Goal: Task Accomplishment & Management: Use online tool/utility

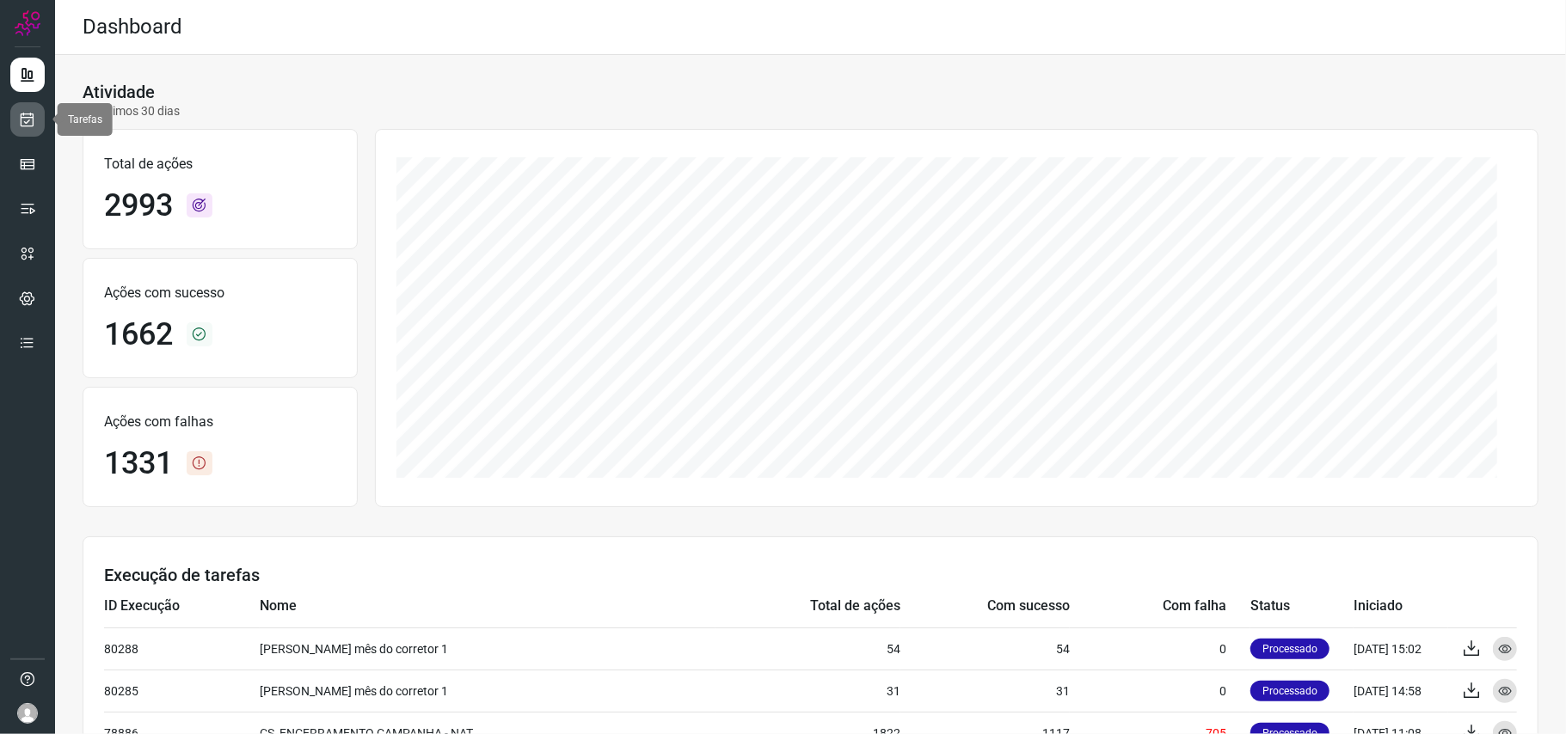
click at [21, 120] on icon at bounding box center [28, 119] width 18 height 17
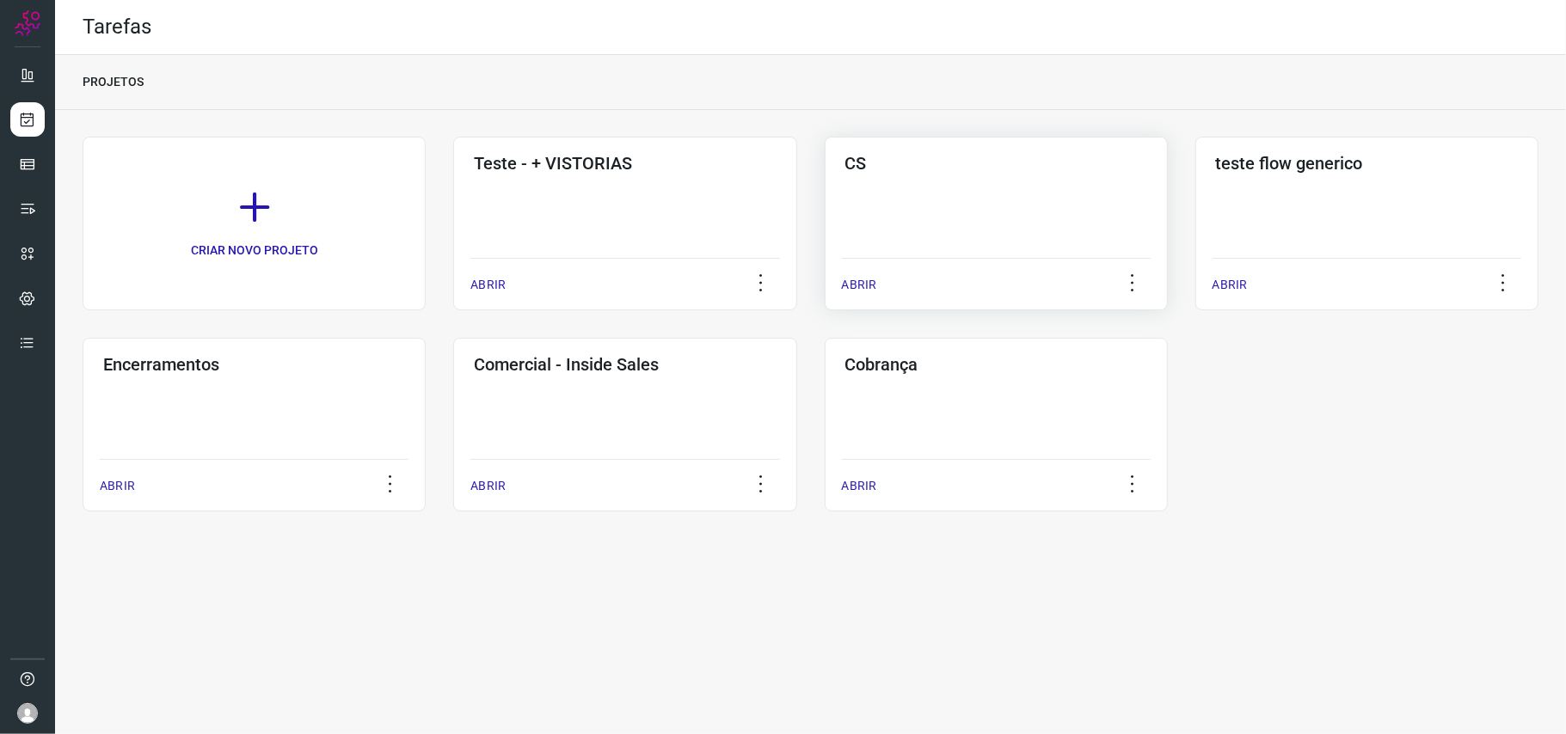
click at [1195, 212] on div "CS ABRIR" at bounding box center [1366, 224] width 343 height 174
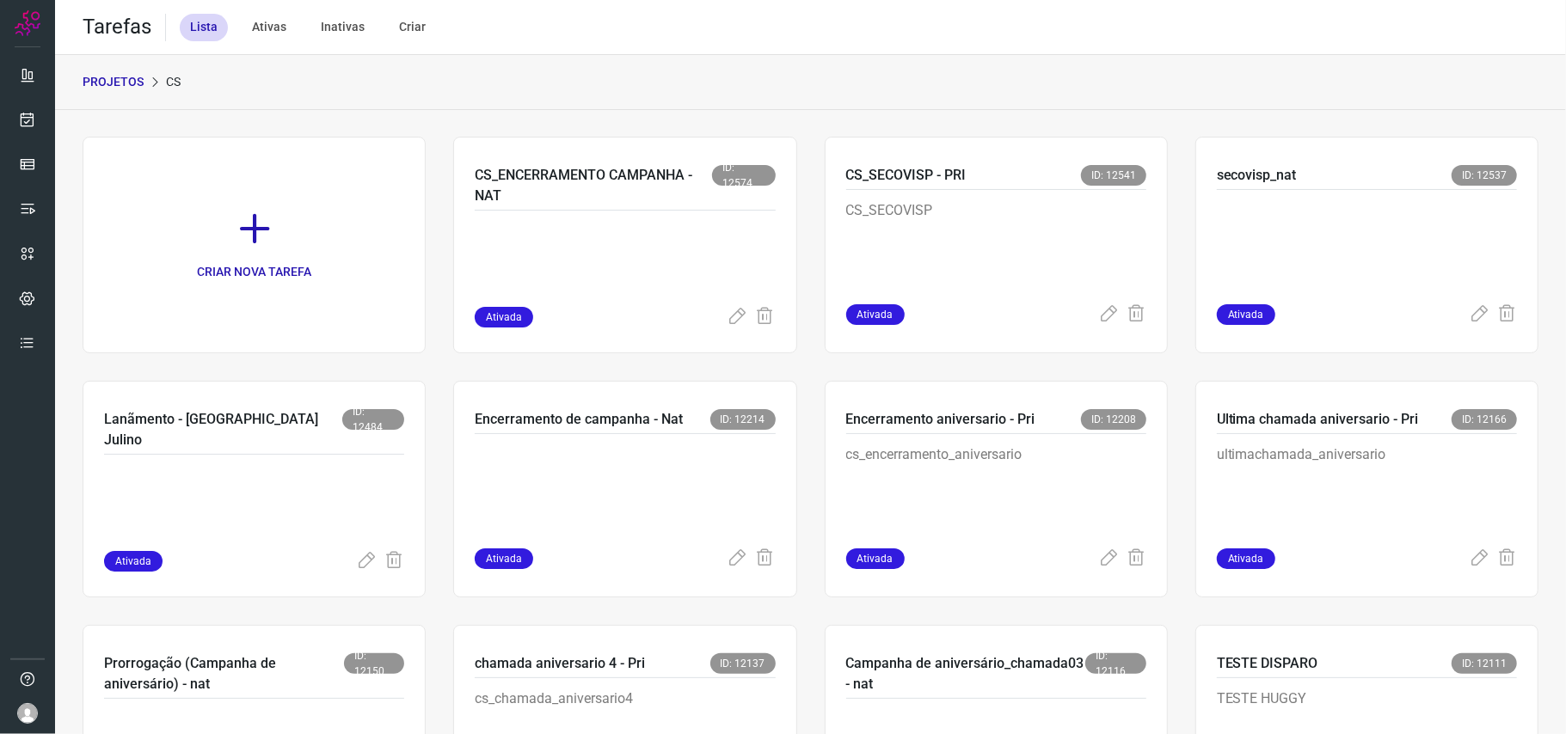
click at [915, 96] on div "PROJETOS CS" at bounding box center [810, 82] width 1511 height 55
click at [727, 325] on icon at bounding box center [737, 317] width 21 height 21
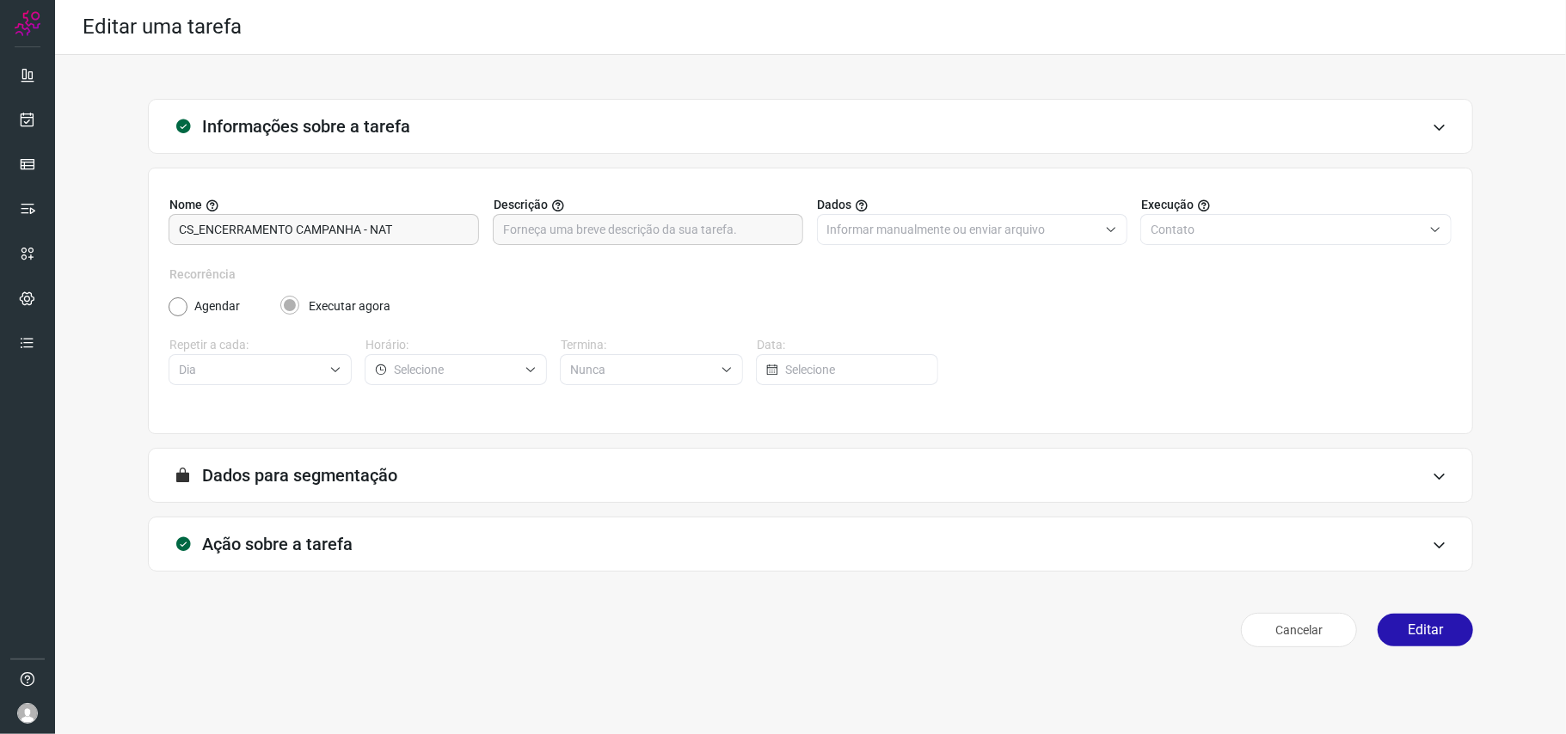
click at [1138, 314] on div "Agendar Executar agora" at bounding box center [810, 307] width 1283 height 18
click at [762, 538] on div "Ação sobre a tarefa" at bounding box center [810, 544] width 1325 height 55
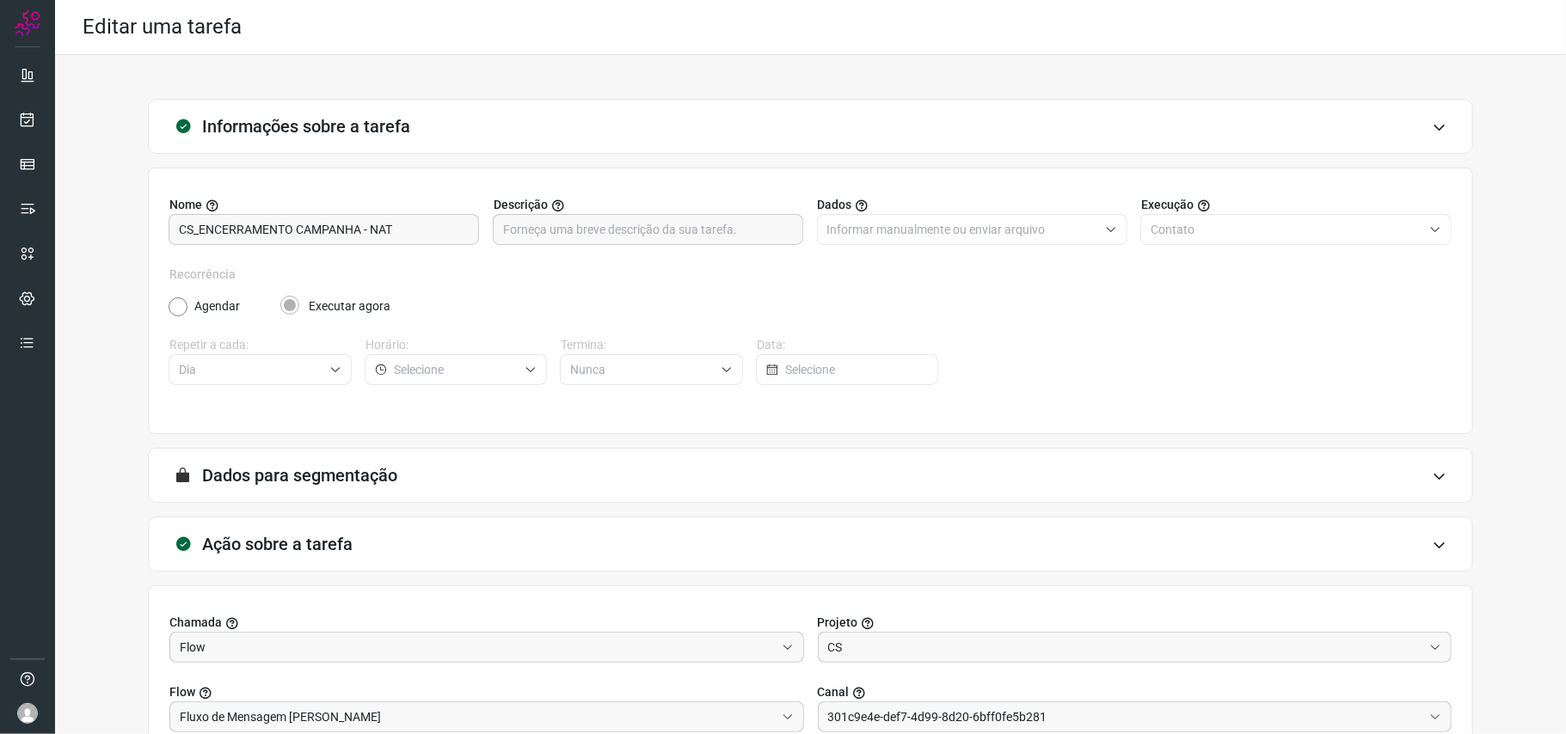
scroll to position [208, 0]
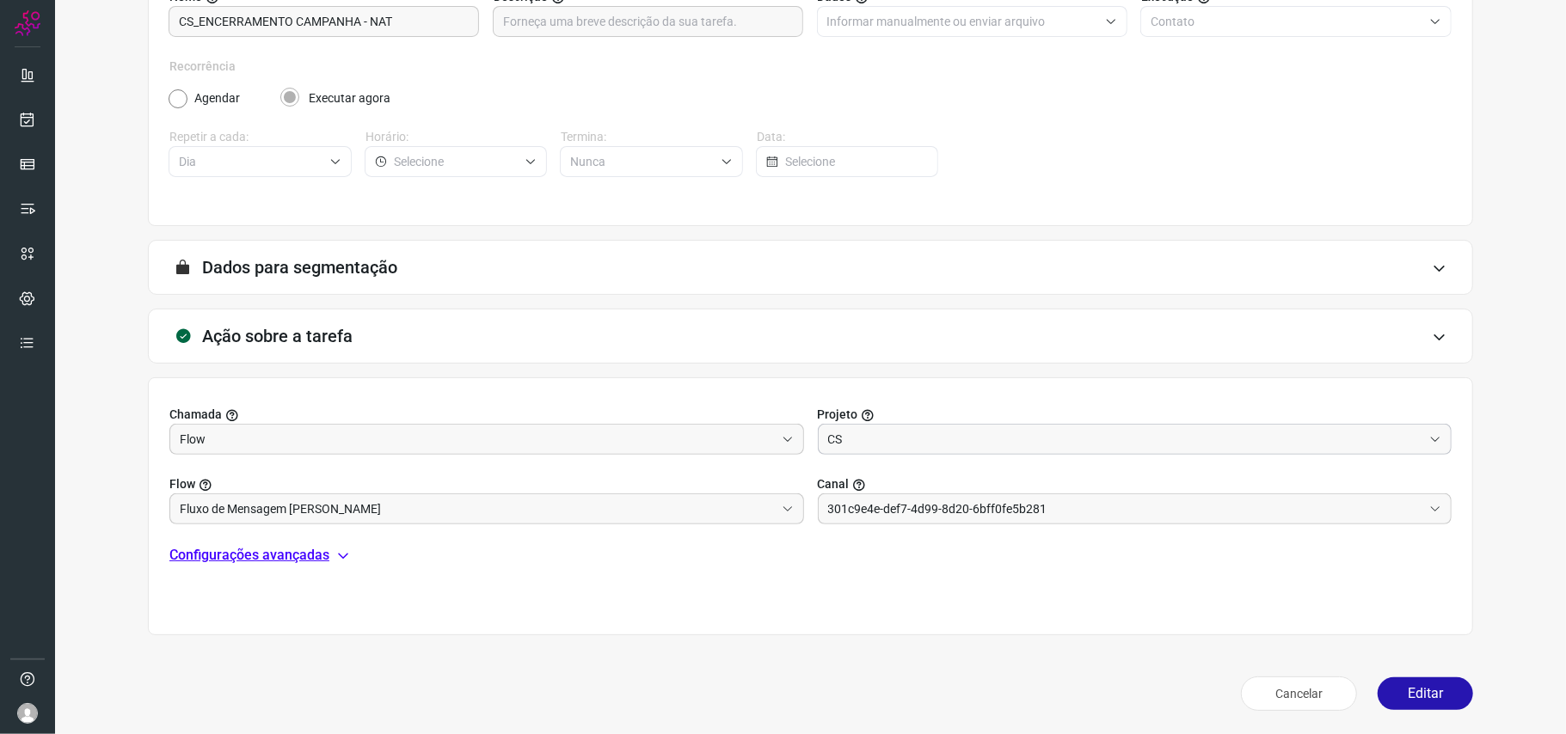
click at [1088, 438] on input "CS" at bounding box center [1125, 439] width 595 height 29
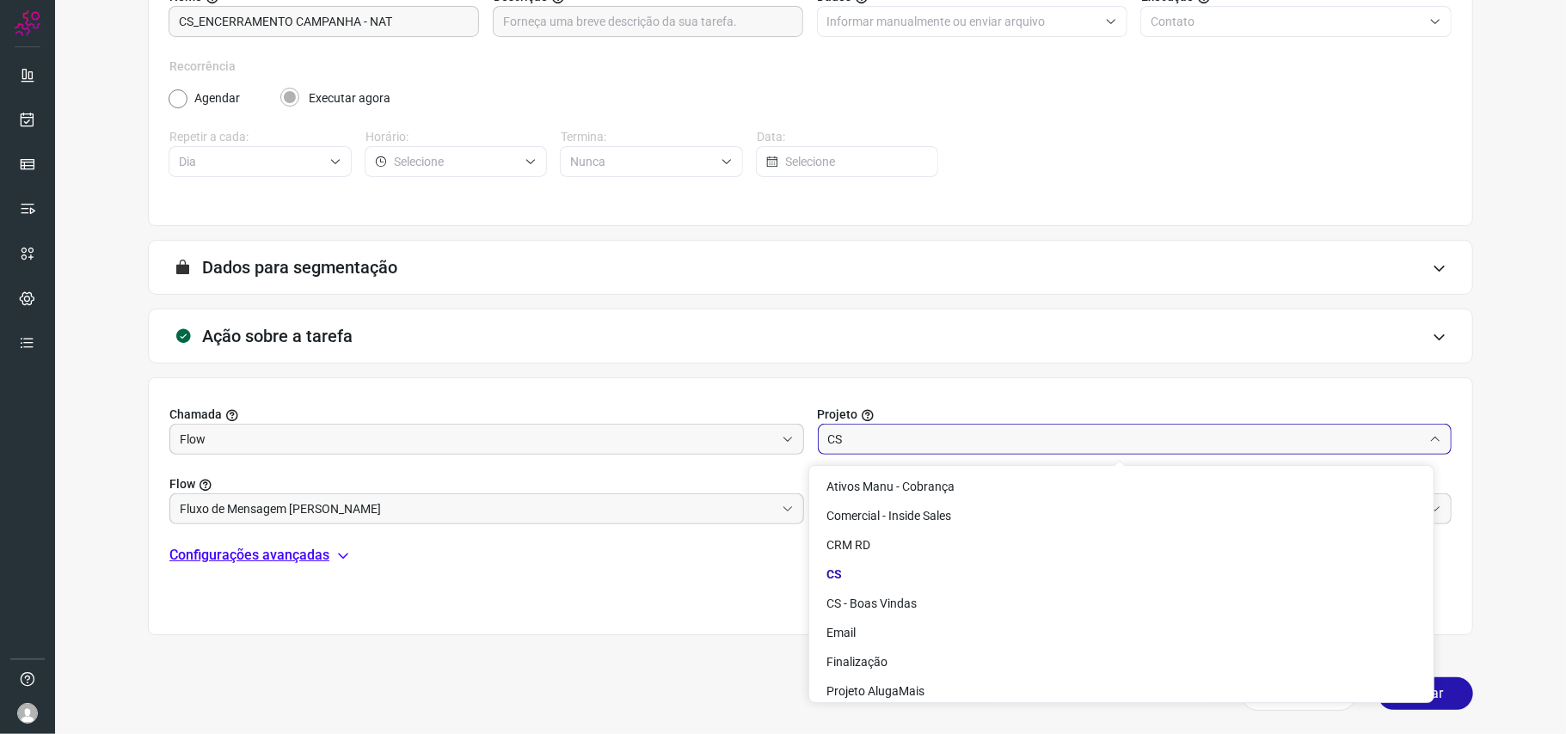
click at [1088, 438] on input "CS" at bounding box center [1125, 439] width 595 height 29
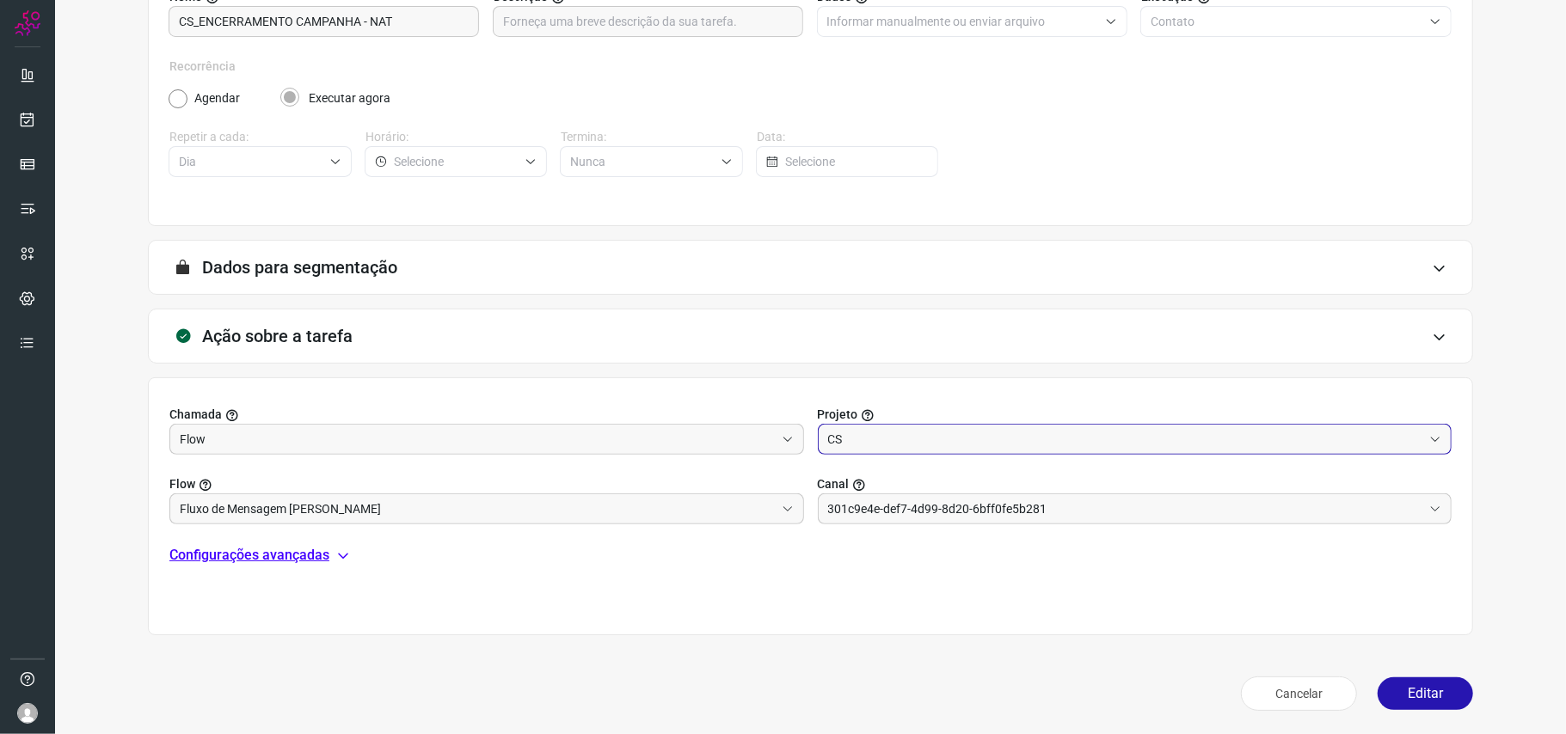
click at [1088, 438] on input "CS" at bounding box center [1125, 439] width 595 height 29
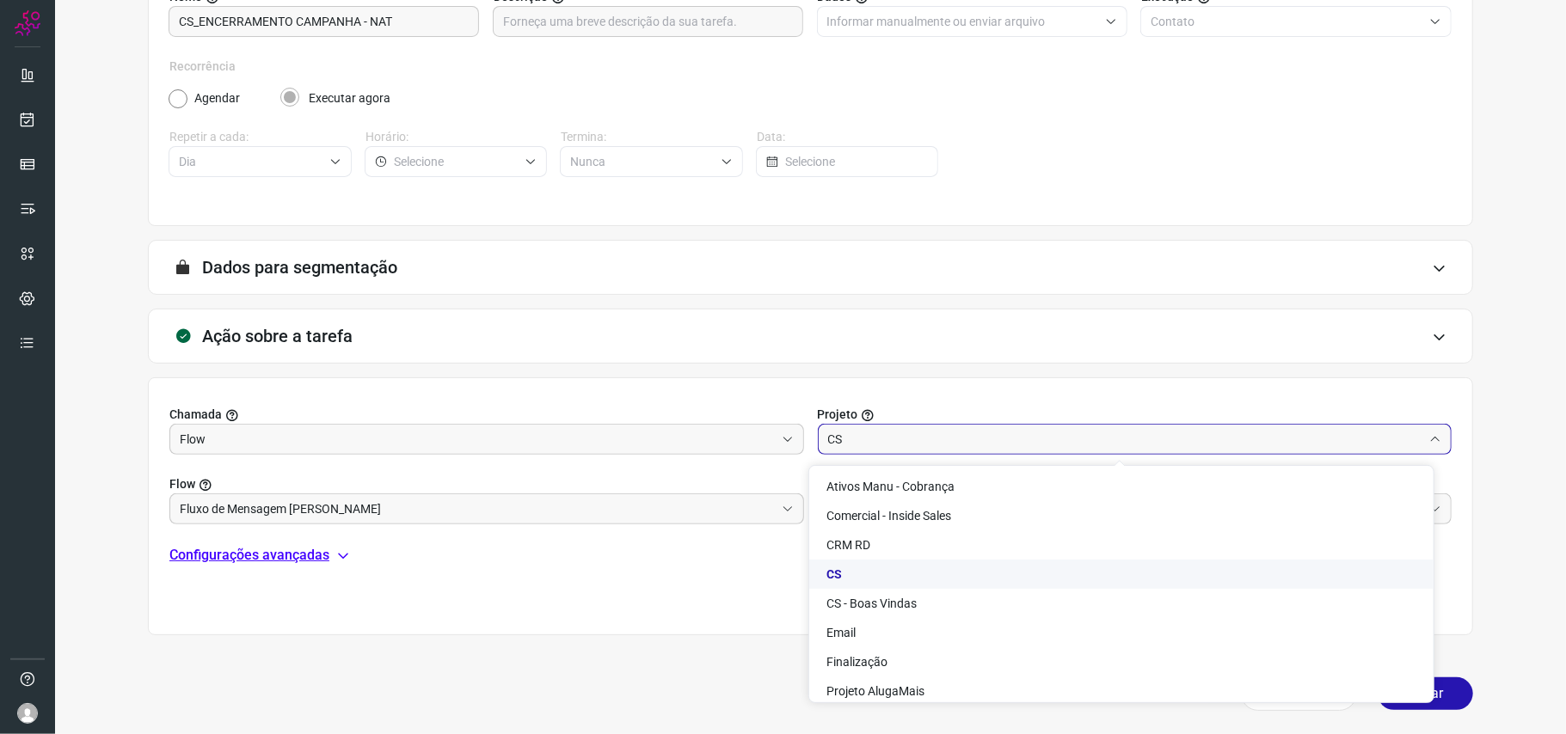
click at [1088, 438] on input "CS" at bounding box center [1125, 439] width 595 height 29
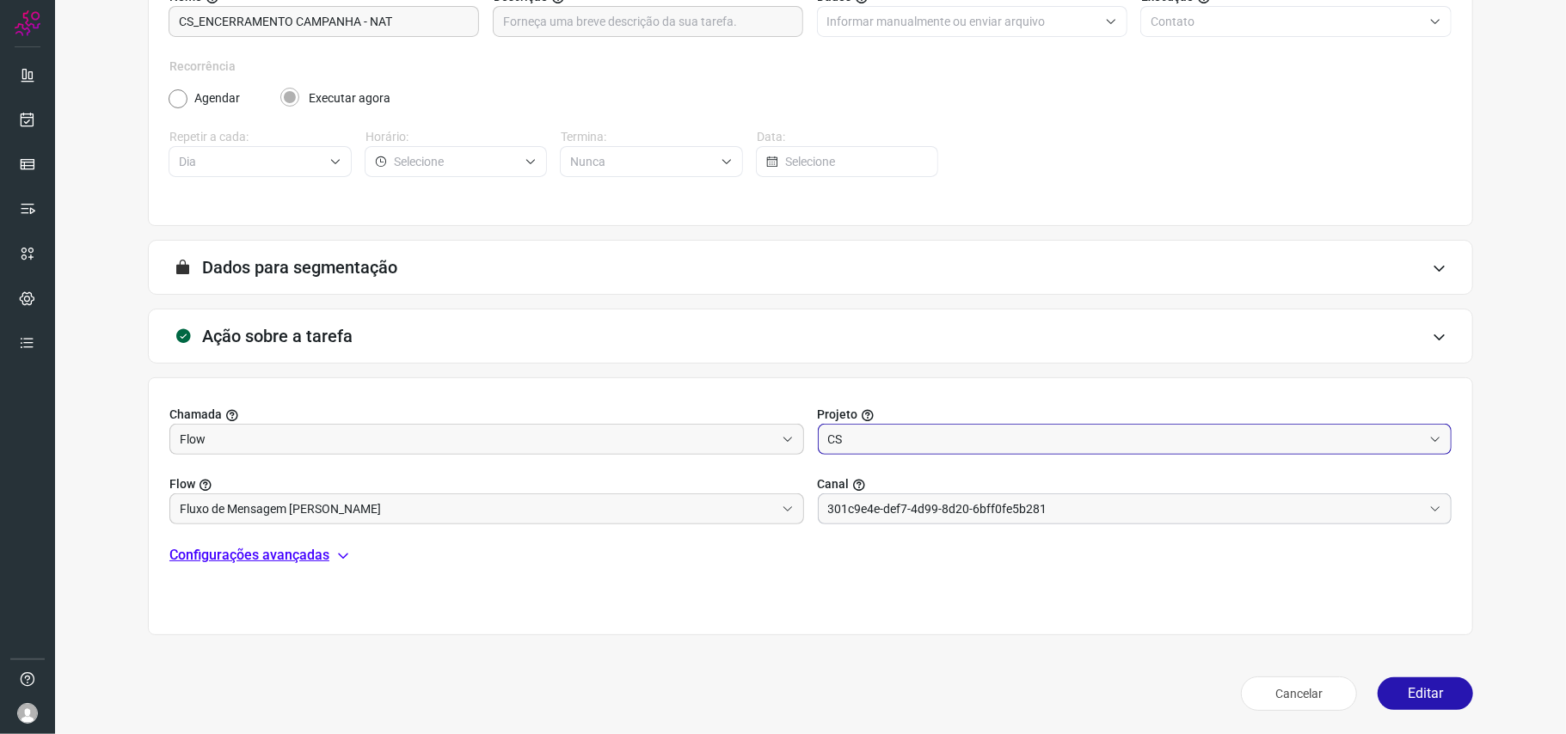
click at [1089, 503] on input "301c9e4e-def7-4d99-8d20-6bff0fe5b281" at bounding box center [1125, 508] width 595 height 29
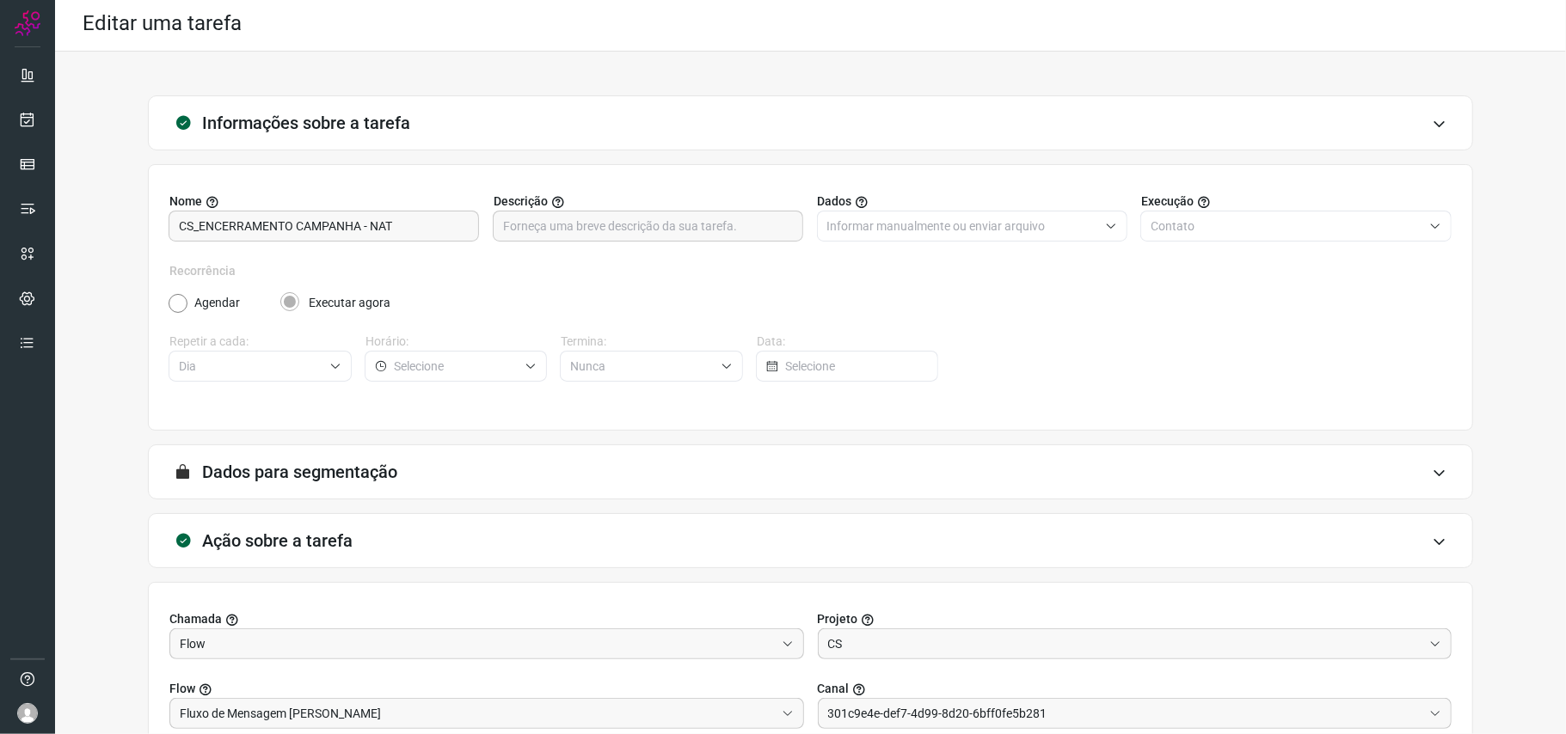
scroll to position [0, 0]
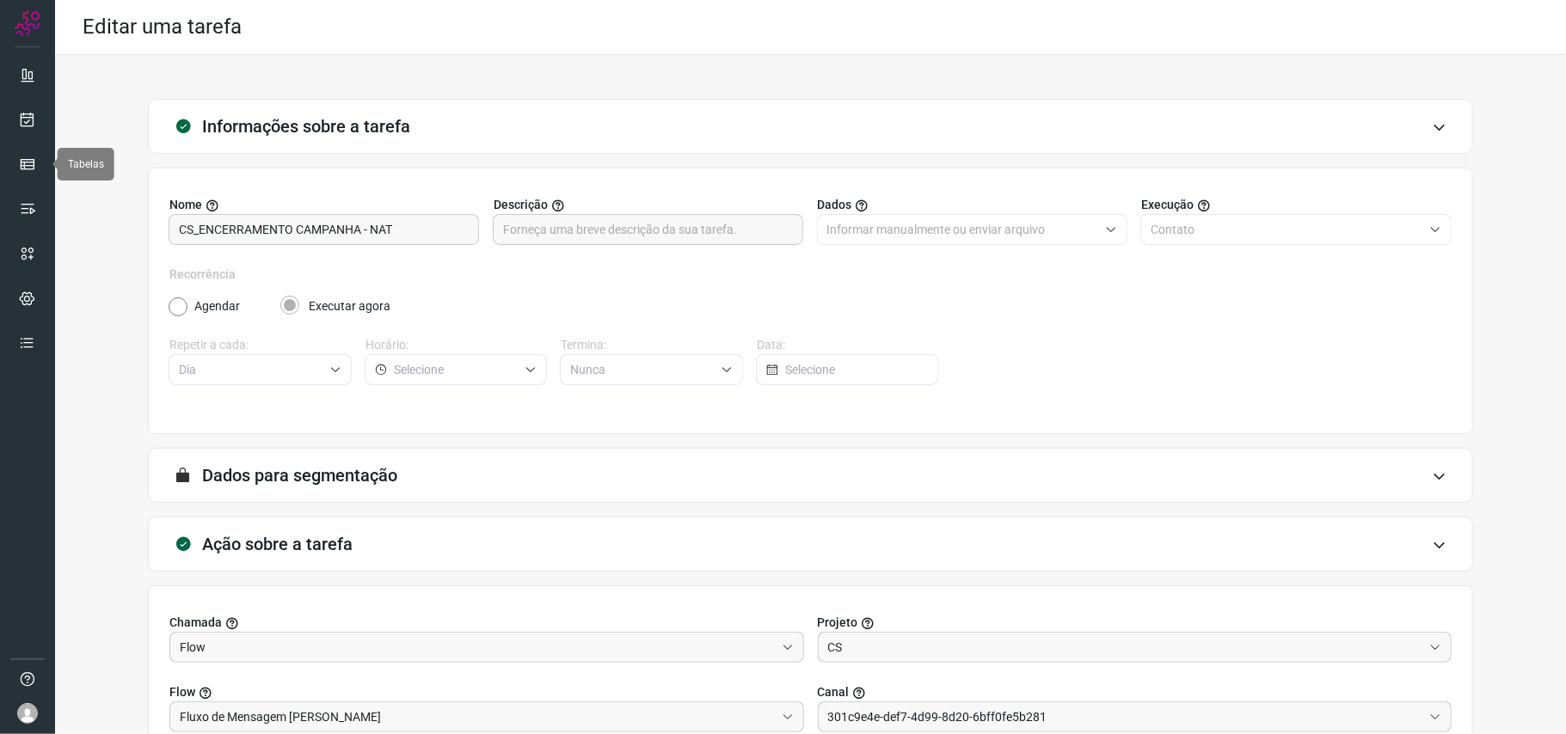
click at [124, 169] on div "Informações sobre a tarefa Nome CS_ENCERRAMENTO CAMPANHA - NAT Descrição Dados …" at bounding box center [811, 512] width 1456 height 827
click at [941, 301] on div "Agendar Executar agora" at bounding box center [810, 307] width 1283 height 18
